Goal: Information Seeking & Learning: Understand process/instructions

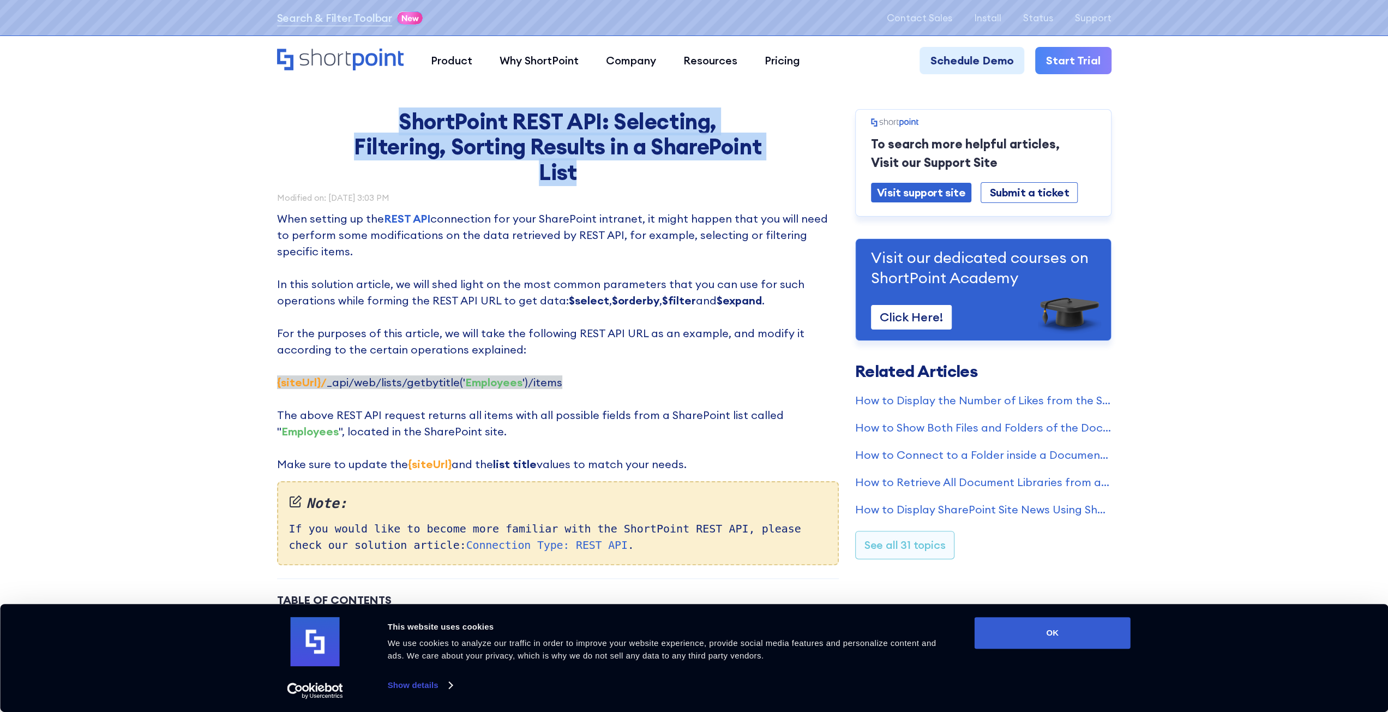
drag, startPoint x: 667, startPoint y: 174, endPoint x: 390, endPoint y: 121, distance: 282.7
click at [390, 121] on h1 "ShortPoint REST API: Selecting, Filtering, Sorting Results in a SharePoint List" at bounding box center [557, 147] width 409 height 76
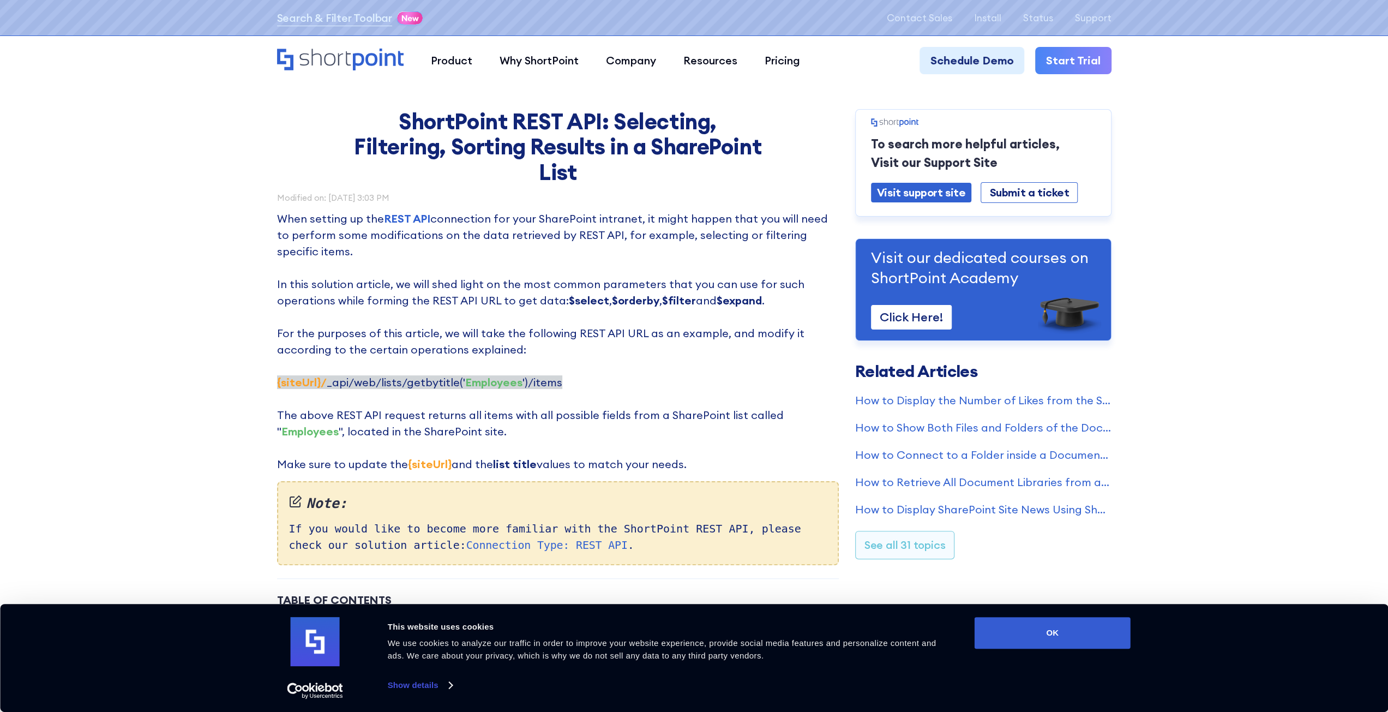
click at [666, 195] on div "Modified on: [DATE] 3:03 PM" at bounding box center [558, 198] width 562 height 8
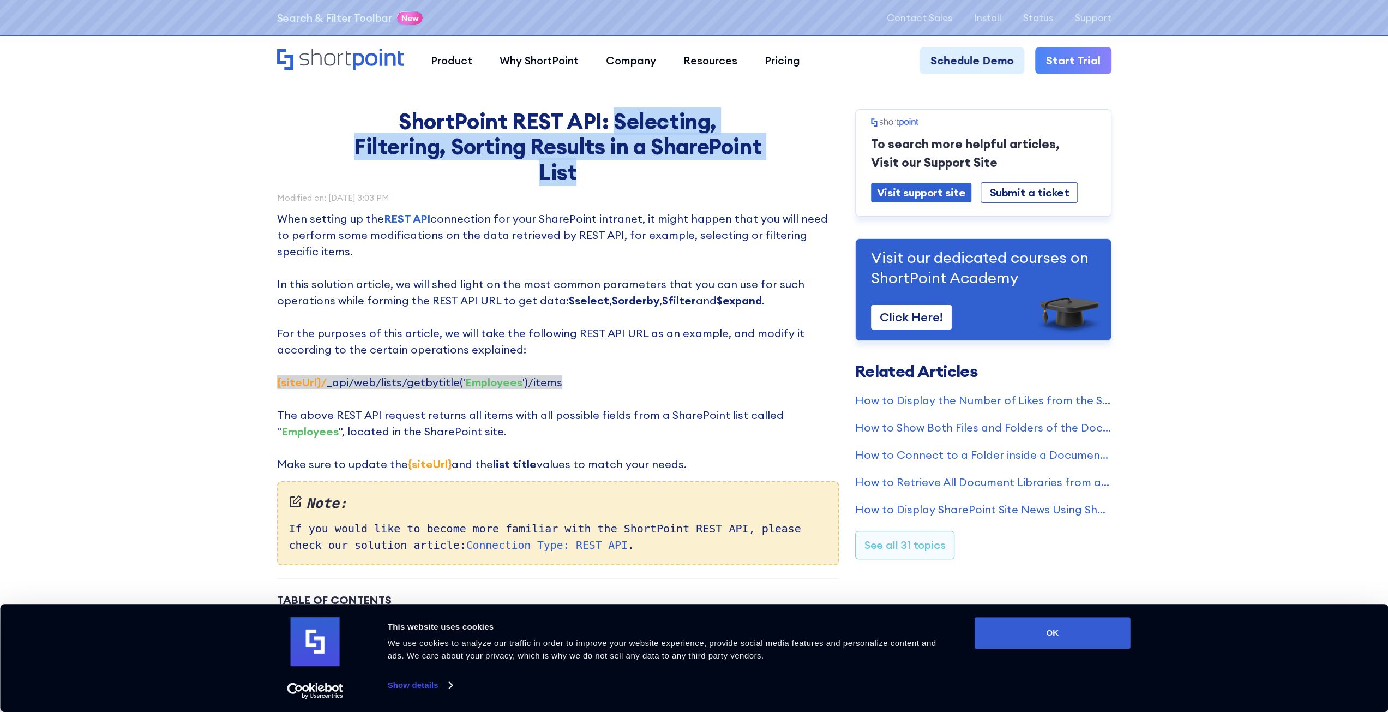
drag, startPoint x: 615, startPoint y: 119, endPoint x: 643, endPoint y: 170, distance: 58.4
click at [643, 170] on h1 "ShortPoint REST API: Selecting, Filtering, Sorting Results in a SharePoint List" at bounding box center [557, 147] width 409 height 76
click at [604, 169] on h1 "ShortPoint REST API: Selecting, Filtering, Sorting Results in a SharePoint List" at bounding box center [557, 147] width 409 height 76
drag, startPoint x: 611, startPoint y: 117, endPoint x: 642, endPoint y: 170, distance: 60.9
click at [642, 170] on h1 "ShortPoint REST API: Selecting, Filtering, Sorting Results in a SharePoint List" at bounding box center [557, 147] width 409 height 76
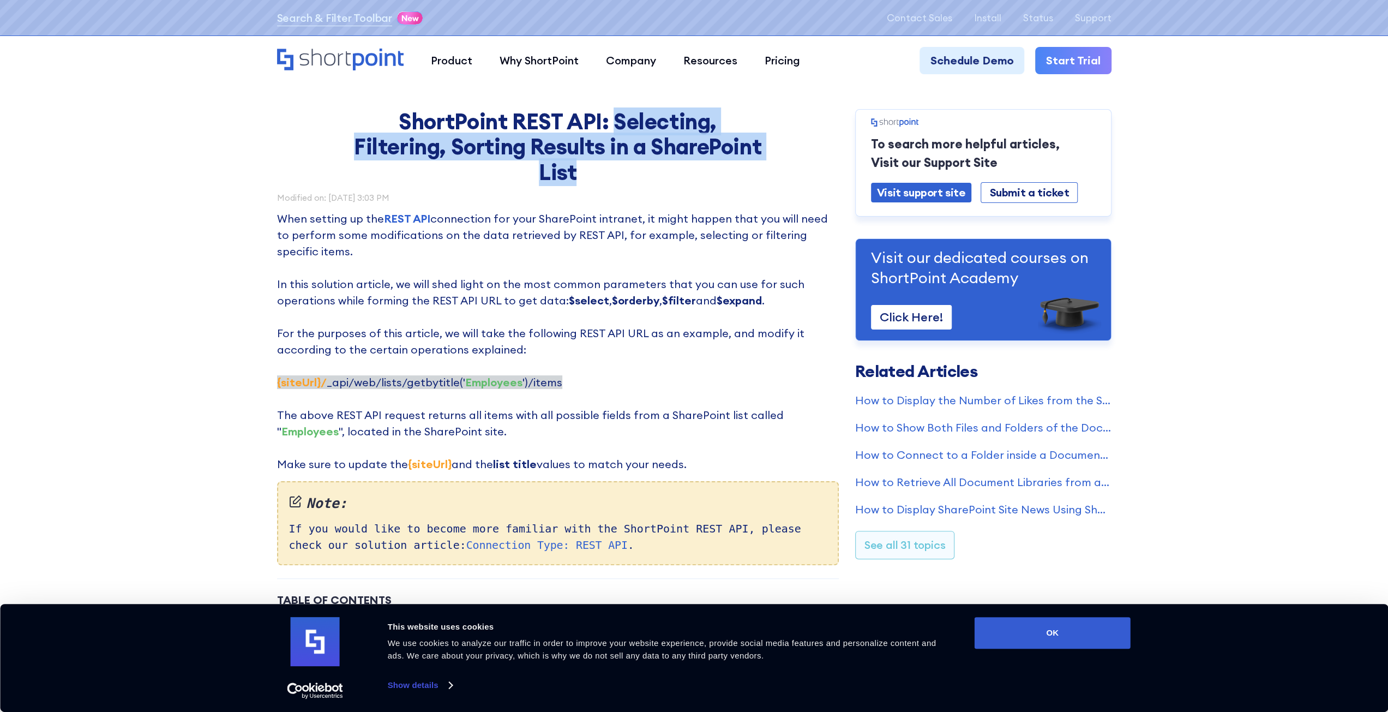
copy h1 "Selecting, Filtering, Sorting Results in a SharePoint List"
click at [653, 173] on h1 "ShortPoint REST API: Selecting, Filtering, Sorting Results in a SharePoint List" at bounding box center [557, 147] width 409 height 76
drag, startPoint x: 398, startPoint y: 117, endPoint x: 732, endPoint y: 179, distance: 339.5
click at [732, 179] on h1 "ShortPoint REST API: Selecting, Filtering, Sorting Results in a SharePoint List" at bounding box center [557, 147] width 409 height 76
copy h1 "ShortPoint REST API: Selecting, Filtering, Sorting Results in a SharePoint List"
